Goal: Transaction & Acquisition: Download file/media

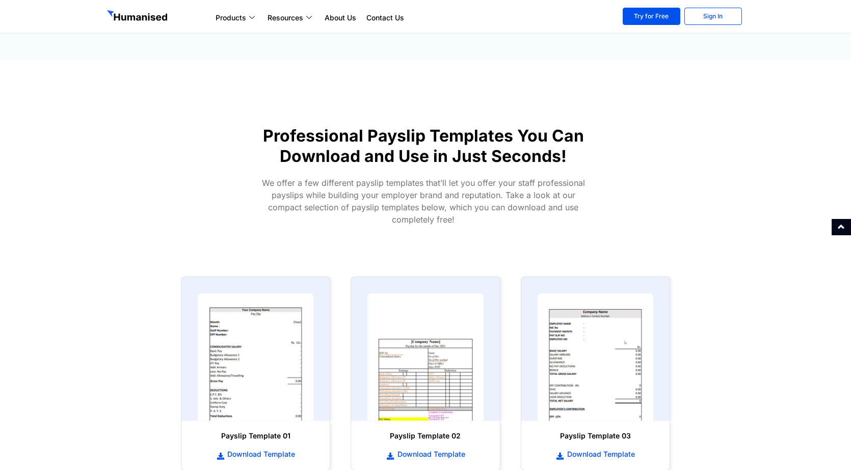
scroll to position [357, 0]
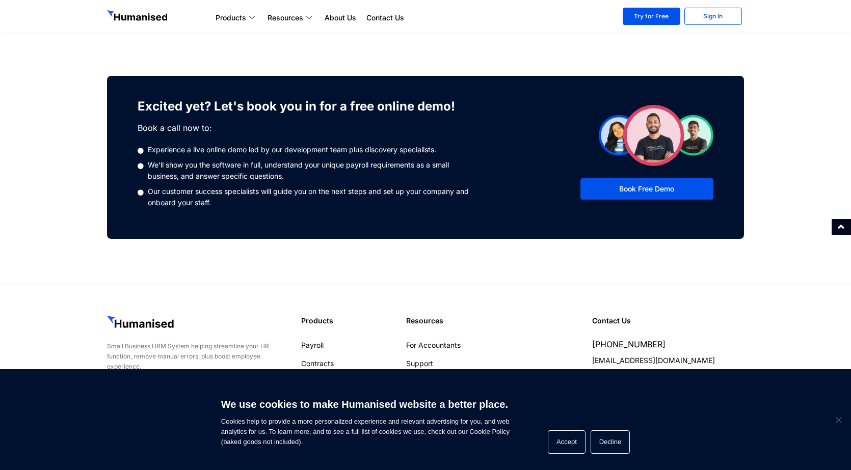
scroll to position [713, 0]
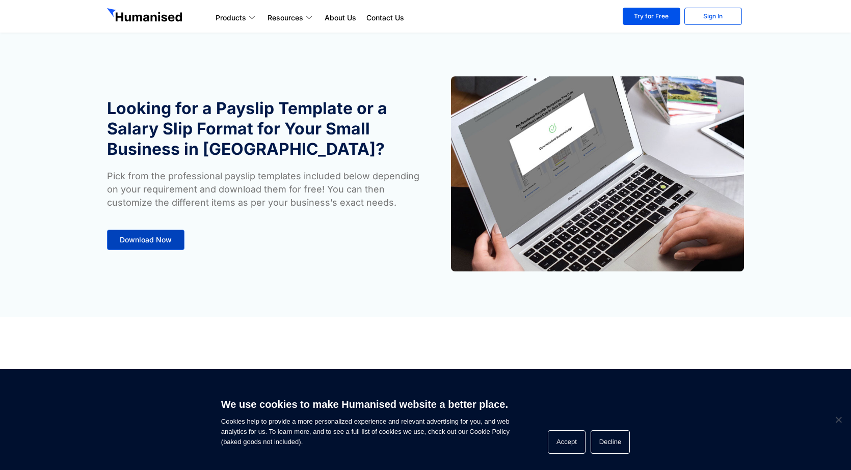
click at [154, 242] on span "Download Now" at bounding box center [146, 239] width 52 height 7
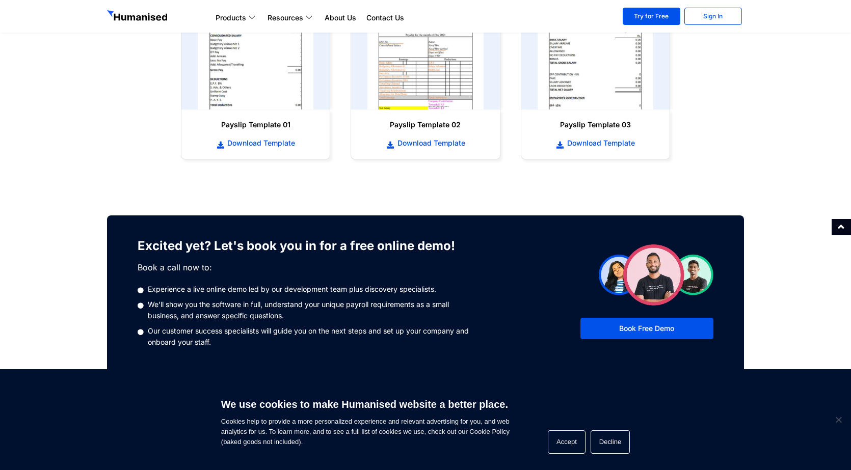
scroll to position [572, 0]
